Goal: Task Accomplishment & Management: Use online tool/utility

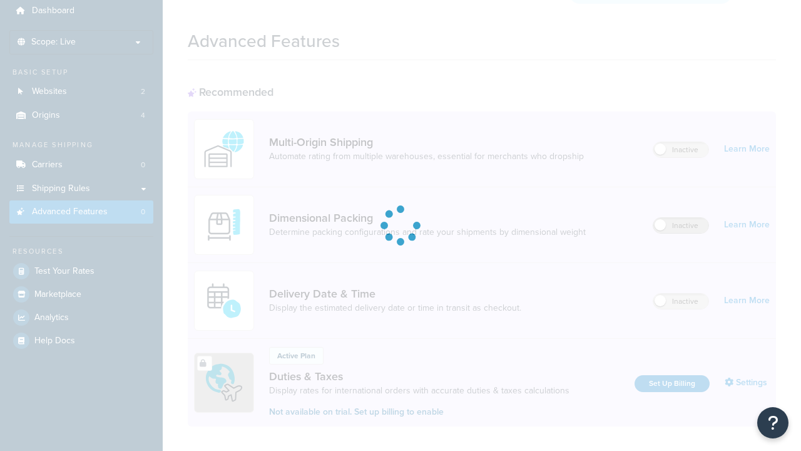
click at [681, 218] on label "Inactive" at bounding box center [681, 225] width 55 height 15
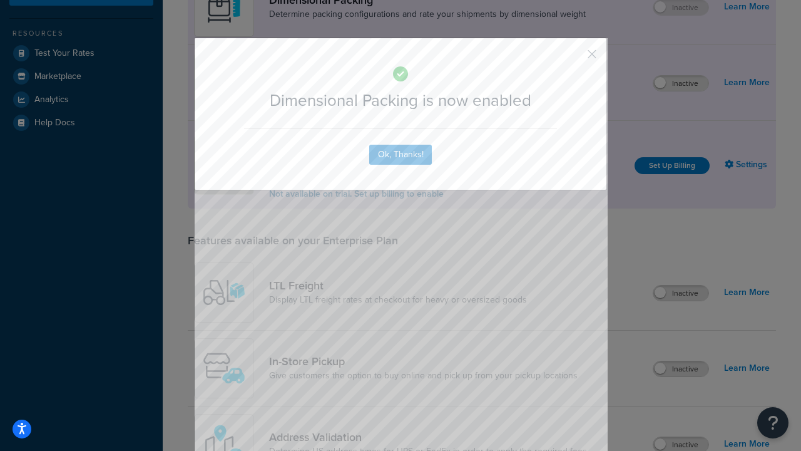
scroll to position [286, 0]
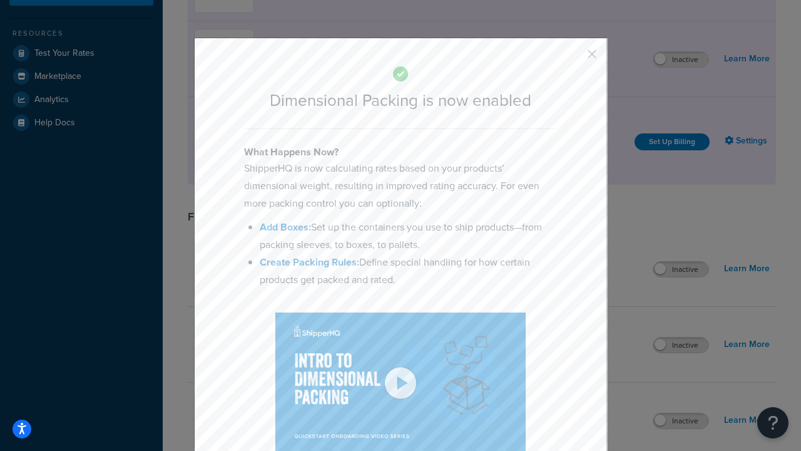
click at [573, 57] on button "button" at bounding box center [573, 58] width 3 height 3
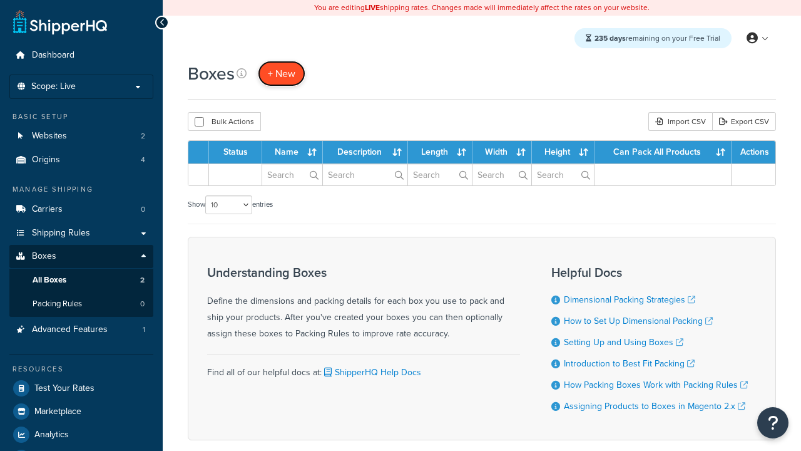
click at [282, 73] on span "+ New" at bounding box center [282, 73] width 28 height 14
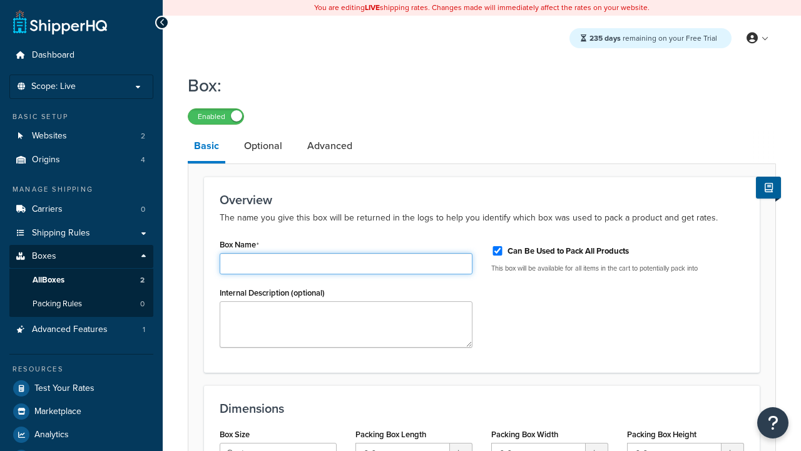
type input "Box1"
select select "usps_small"
type input "8.5"
type input "5"
type input "1.5"
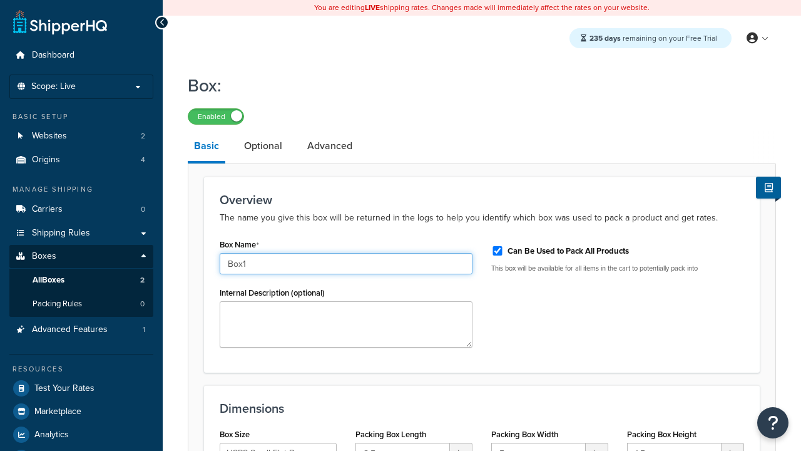
type input "Box1"
